Goal: Task Accomplishment & Management: Use online tool/utility

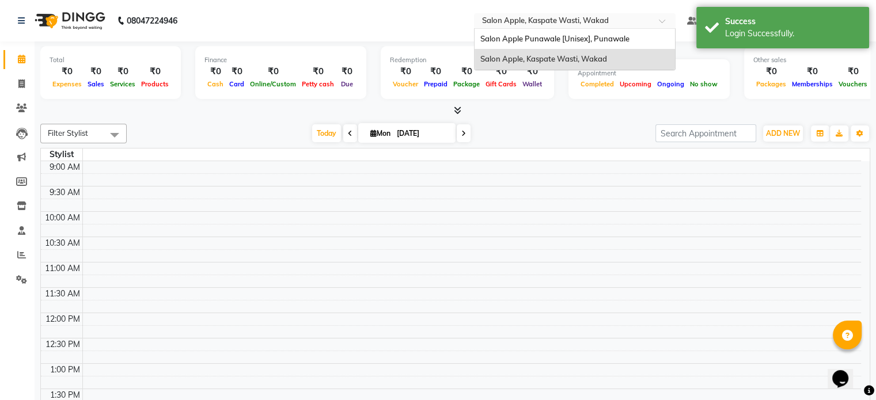
click at [619, 17] on input "text" at bounding box center [563, 22] width 167 height 12
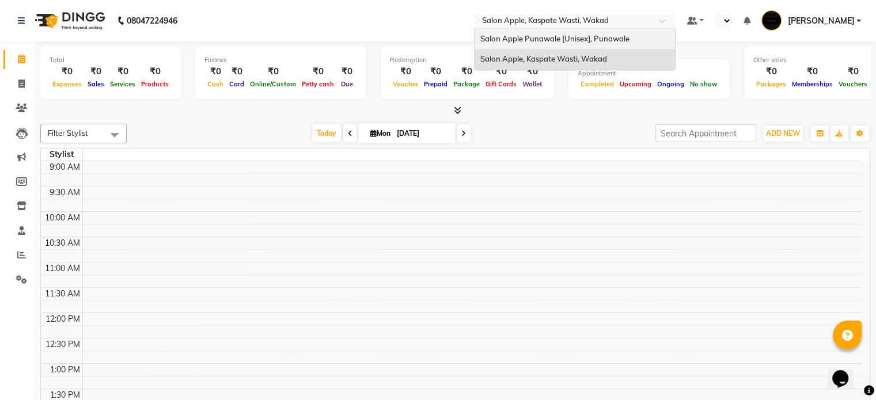
click at [588, 34] on span "Salon Apple Punawale [Unisex], Punawale" at bounding box center [554, 38] width 149 height 9
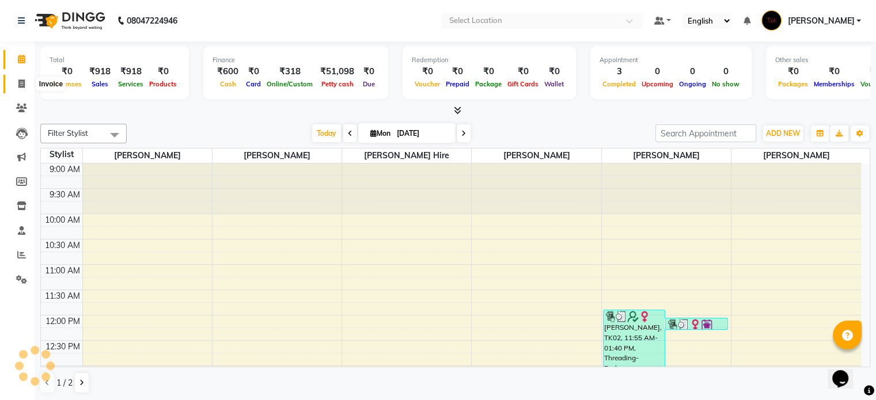
click at [23, 85] on icon at bounding box center [21, 83] width 6 height 9
select select "5421"
select select "service"
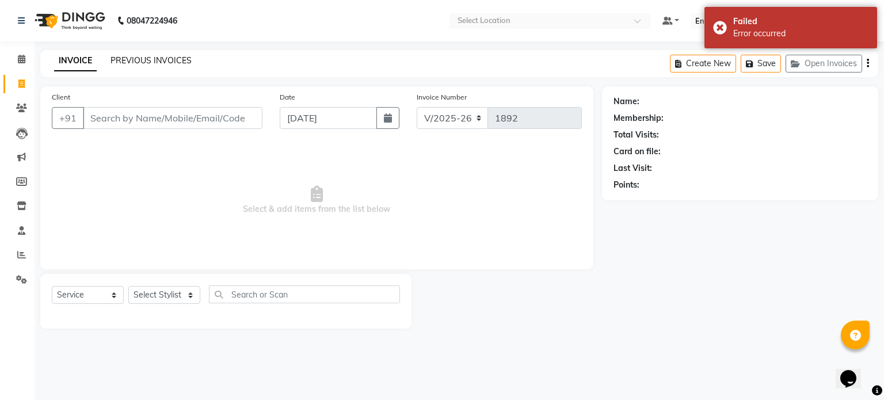
click at [145, 59] on link "PREVIOUS INVOICES" at bounding box center [151, 60] width 81 height 10
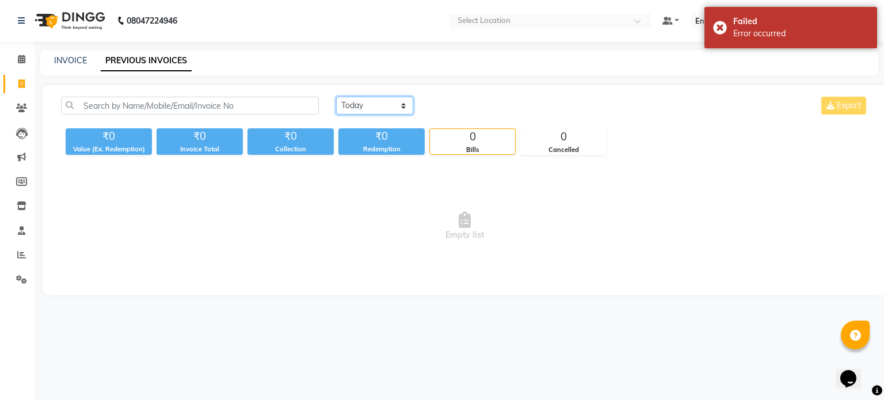
click at [382, 108] on select "Today Yesterday Custom Range" at bounding box center [374, 106] width 77 height 18
click at [336, 97] on select "Today Yesterday Custom Range" at bounding box center [374, 106] width 77 height 18
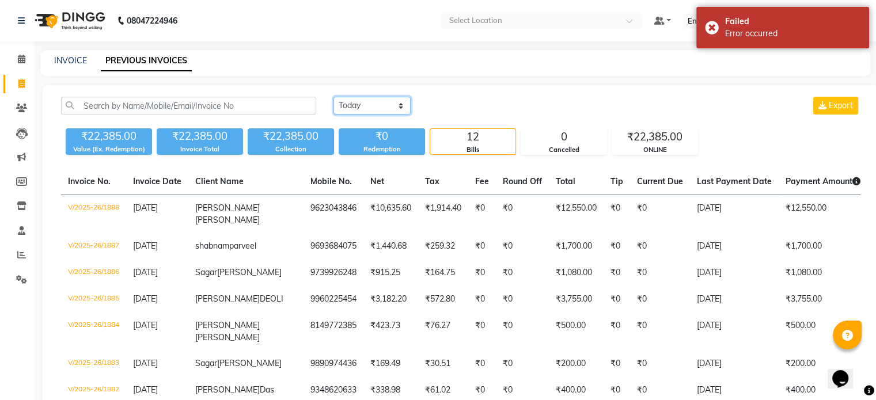
click at [348, 112] on select "Today Yesterday Custom Range" at bounding box center [371, 106] width 77 height 18
select select "today"
click at [333, 97] on select "Today Yesterday Custom Range" at bounding box center [371, 106] width 77 height 18
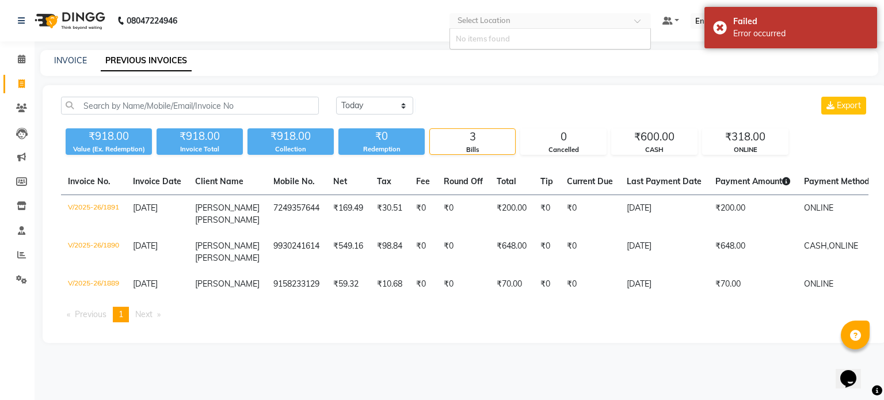
click at [526, 14] on div "Select Location" at bounding box center [551, 21] width 202 height 16
click at [511, 24] on input "text" at bounding box center [538, 22] width 167 height 12
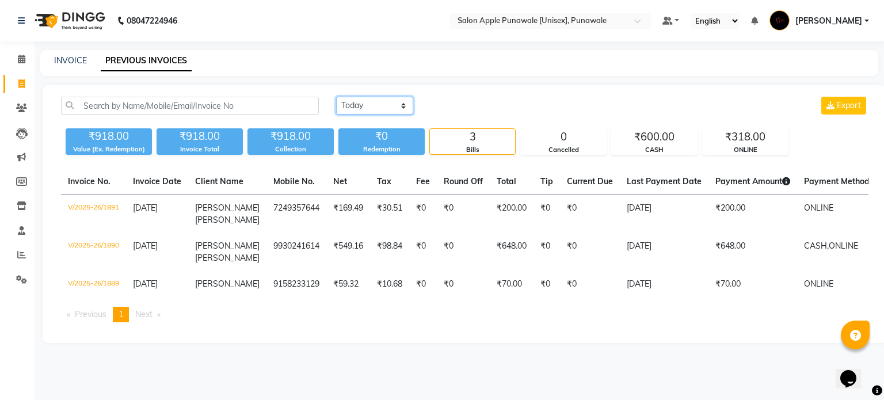
click at [347, 108] on select "[DATE] [DATE] Custom Range" at bounding box center [374, 106] width 77 height 18
select select "range"
click at [336, 97] on select "[DATE] [DATE] Custom Range" at bounding box center [374, 106] width 77 height 18
click at [439, 105] on input "[DATE]" at bounding box center [468, 106] width 81 height 16
select select "9"
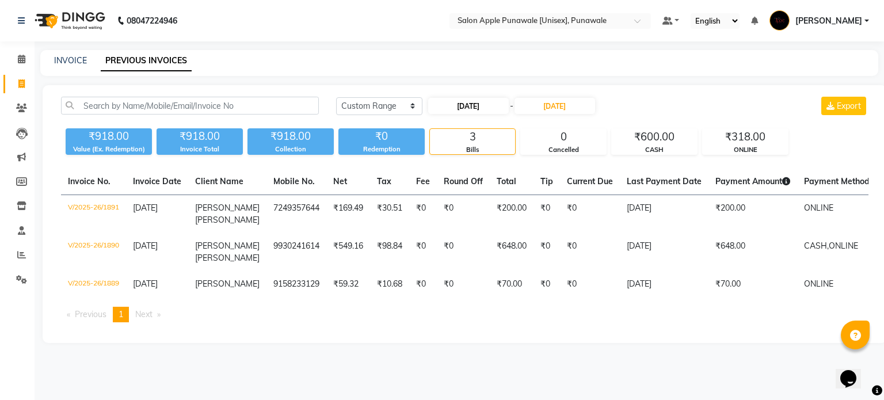
select select "2025"
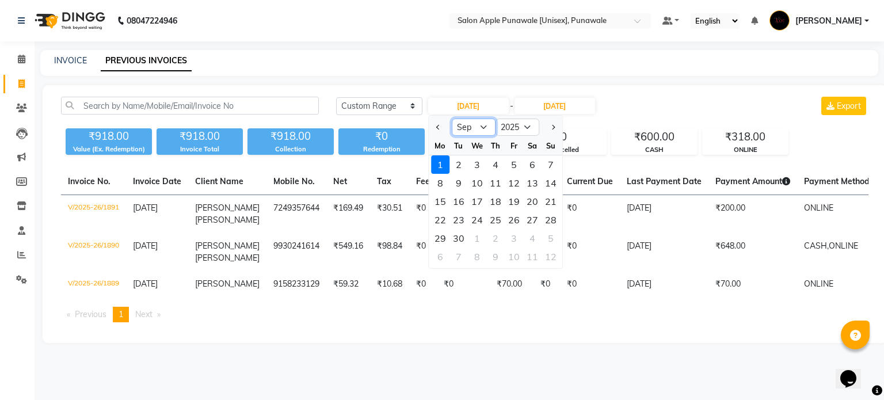
click at [476, 128] on select "Jan Feb Mar Apr May Jun [DATE] Aug Sep Oct Nov Dec" at bounding box center [474, 127] width 44 height 17
select select "10"
click at [452, 119] on select "Jan Feb Mar Apr May Jun [DATE] Aug Sep Oct Nov Dec" at bounding box center [474, 127] width 44 height 17
click at [440, 220] on div "20" at bounding box center [440, 220] width 18 height 18
type input "[DATE]"
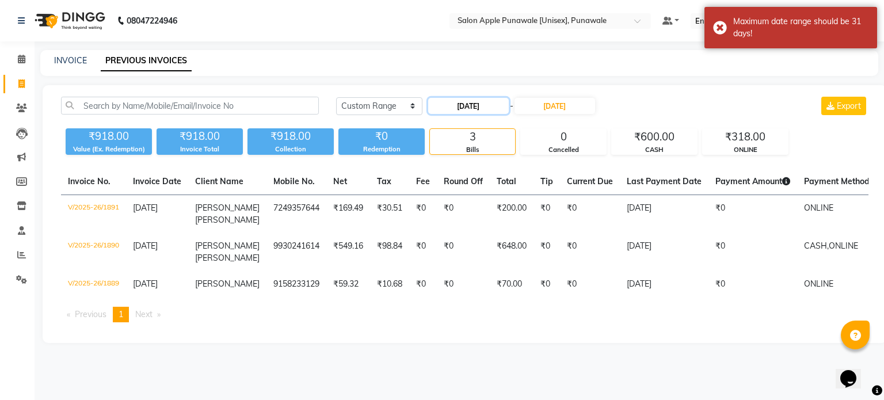
click at [487, 104] on input "[DATE]" at bounding box center [468, 106] width 81 height 16
select select "10"
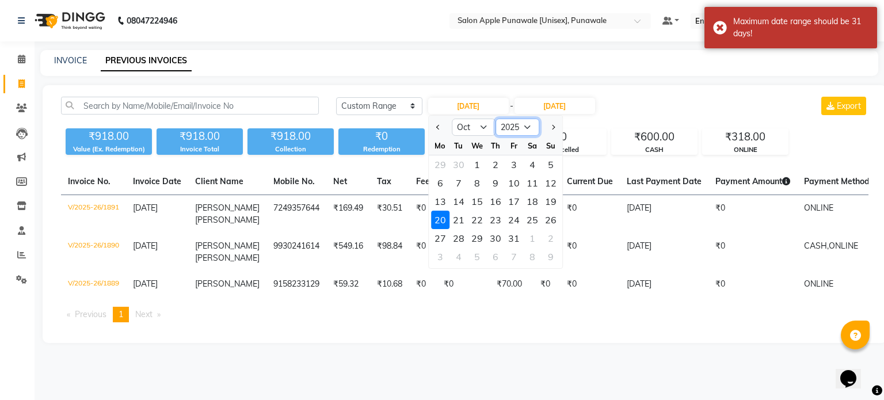
click at [528, 135] on select "2015 2016 2017 2018 2019 2020 2021 2022 2023 2024 2025 2026 2027 2028 2029 2030…" at bounding box center [518, 127] width 44 height 17
select select "2024"
click at [496, 119] on select "2015 2016 2017 2018 2019 2020 2021 2022 2023 2024 2025 2026 2027 2028 2029 2030…" at bounding box center [518, 127] width 44 height 17
click at [552, 101] on input "[DATE]" at bounding box center [555, 106] width 81 height 16
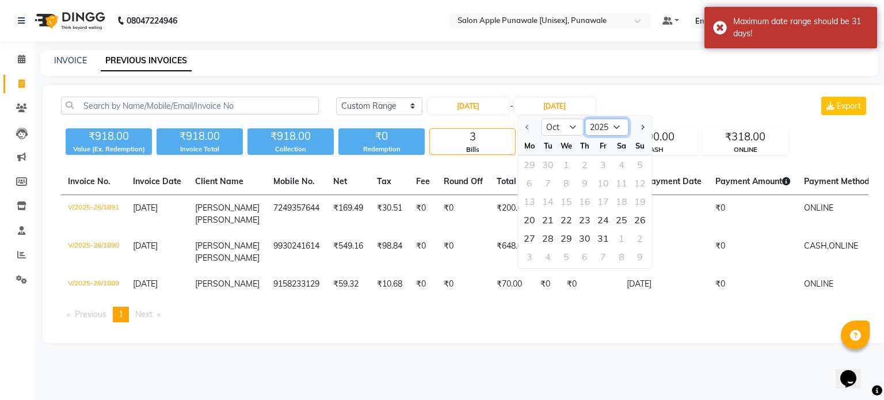
click at [601, 130] on select "2025 2026 2027 2028 2029 2030 2031 2032 2033 2034 2035" at bounding box center [607, 127] width 44 height 17
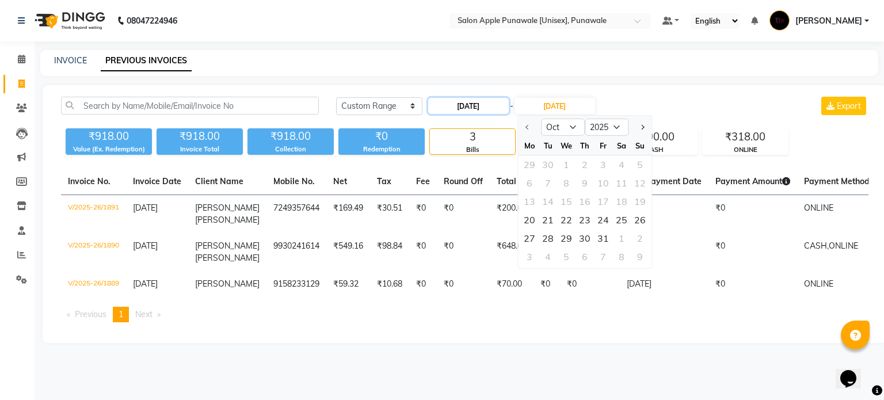
click at [493, 107] on input "[DATE]" at bounding box center [468, 106] width 81 height 16
select select "10"
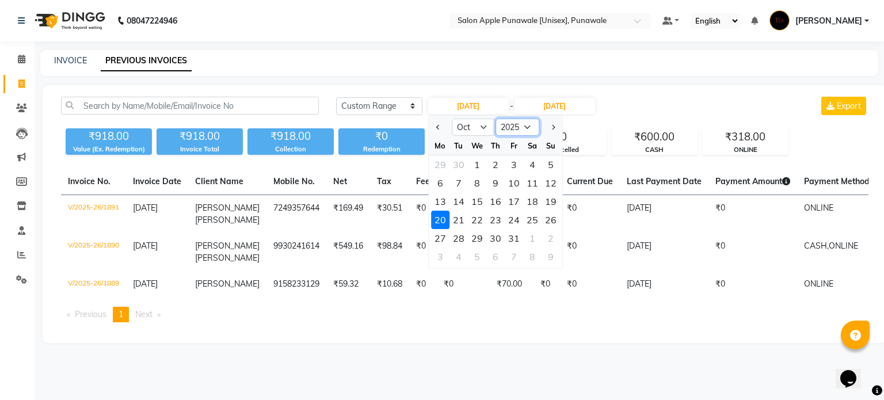
click at [526, 122] on select "2015 2016 2017 2018 2019 2020 2021 2022 2023 2024 2025 2026 2027 2028 2029 2030…" at bounding box center [518, 127] width 44 height 17
select select "2024"
click at [496, 119] on select "2015 2016 2017 2018 2019 2020 2021 2022 2023 2024 2025 2026 2027 2028 2029 2030…" at bounding box center [518, 127] width 44 height 17
click at [547, 203] on div "20" at bounding box center [551, 201] width 18 height 18
type input "[DATE]"
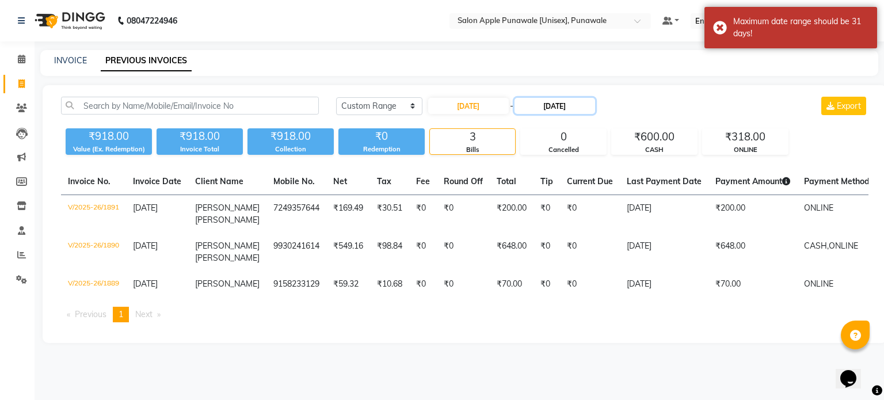
click at [556, 107] on input "[DATE]" at bounding box center [555, 106] width 81 height 16
select select "9"
select select "2025"
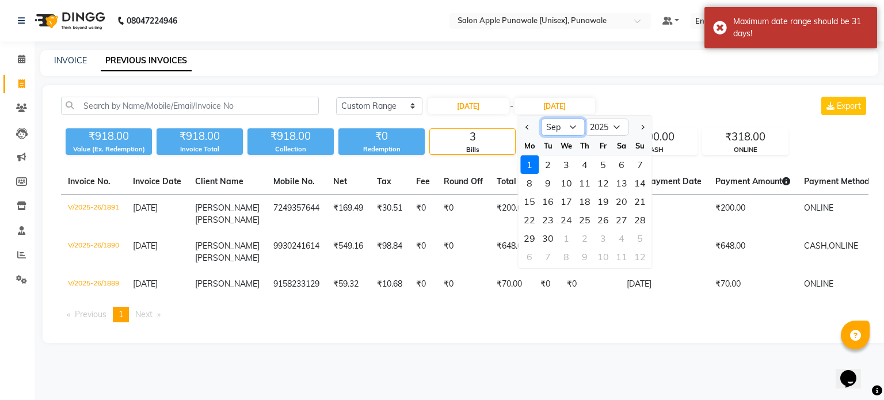
click at [565, 125] on select "Jan Feb Mar Apr May Jun [DATE] Aug Sep Oct Nov Dec" at bounding box center [563, 127] width 44 height 17
select select "10"
click at [541, 119] on select "Jan Feb Mar Apr May Jun [DATE] Aug Sep Oct Nov Dec" at bounding box center [563, 127] width 44 height 17
click at [607, 127] on select "2024 2025 2026 2027 2028 2029 2030 2031 2032 2033 2034 2035" at bounding box center [607, 127] width 44 height 17
select select "2024"
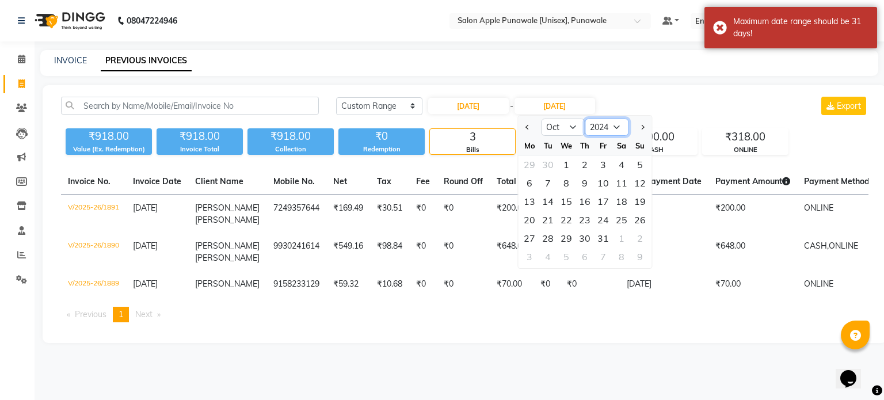
click at [585, 119] on select "2024 2025 2026 2027 2028 2029 2030 2031 2032 2033 2034 2035" at bounding box center [607, 127] width 44 height 17
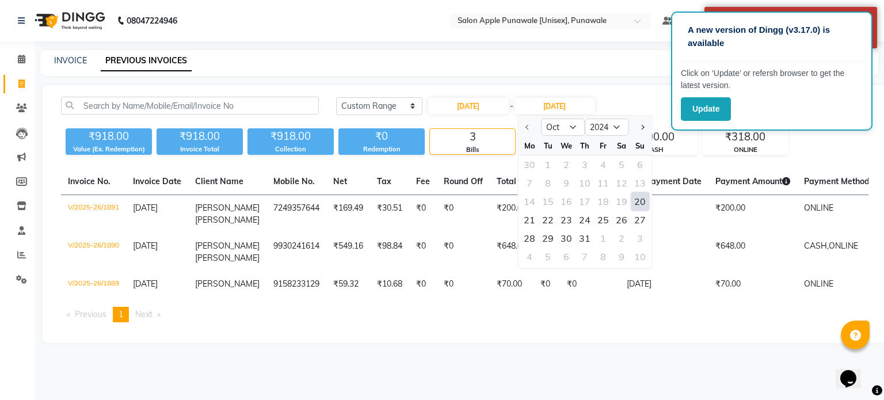
click at [640, 202] on div "20" at bounding box center [640, 201] width 18 height 18
type input "[DATE]"
